Goal: Task Accomplishment & Management: Manage account settings

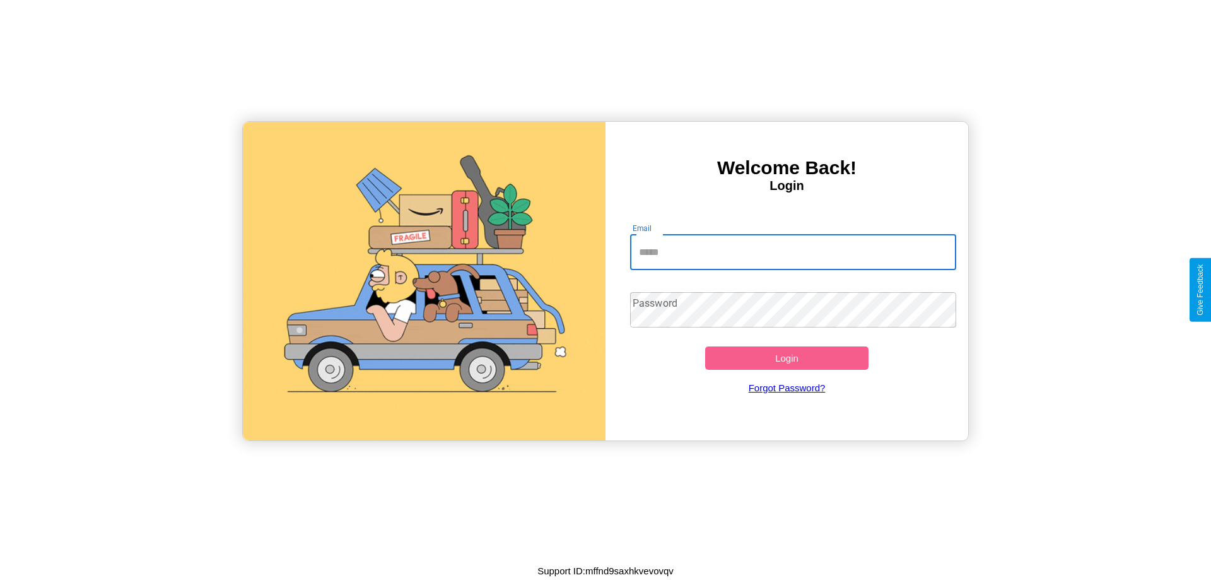
click at [793, 252] on input "Email" at bounding box center [793, 252] width 327 height 35
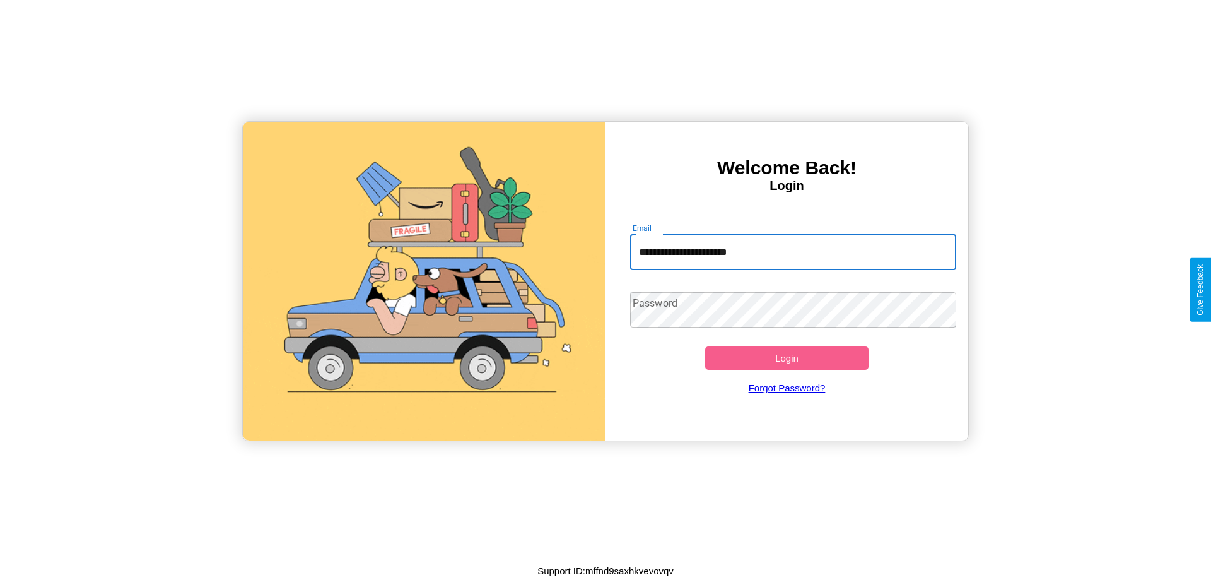
type input "**********"
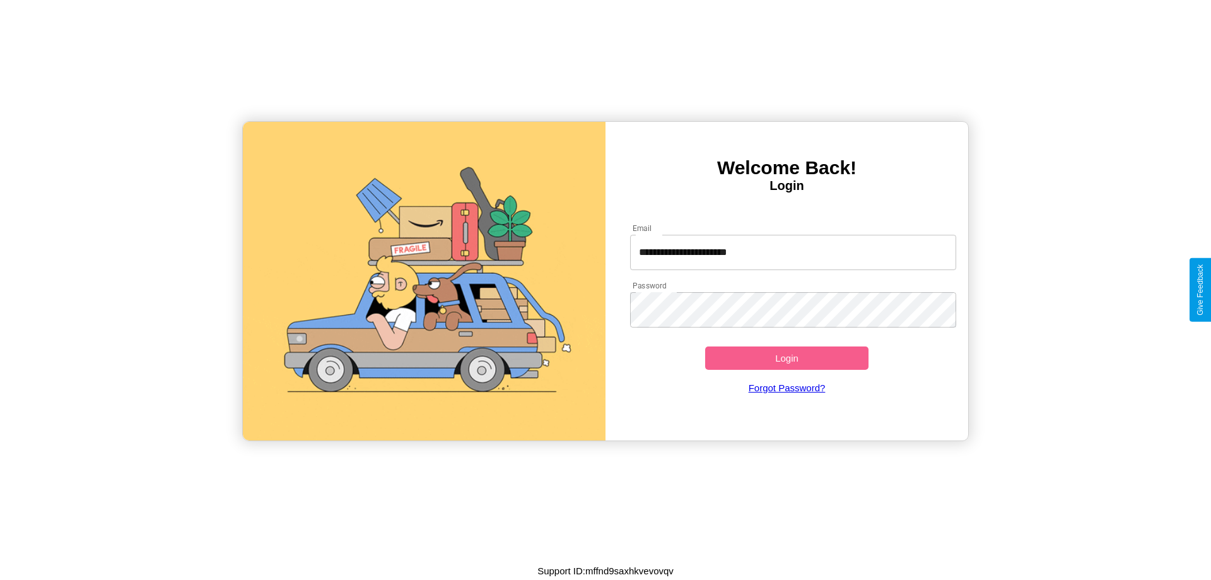
click at [786, 358] on button "Login" at bounding box center [786, 357] width 163 height 23
